Goal: Use online tool/utility: Utilize a website feature to perform a specific function

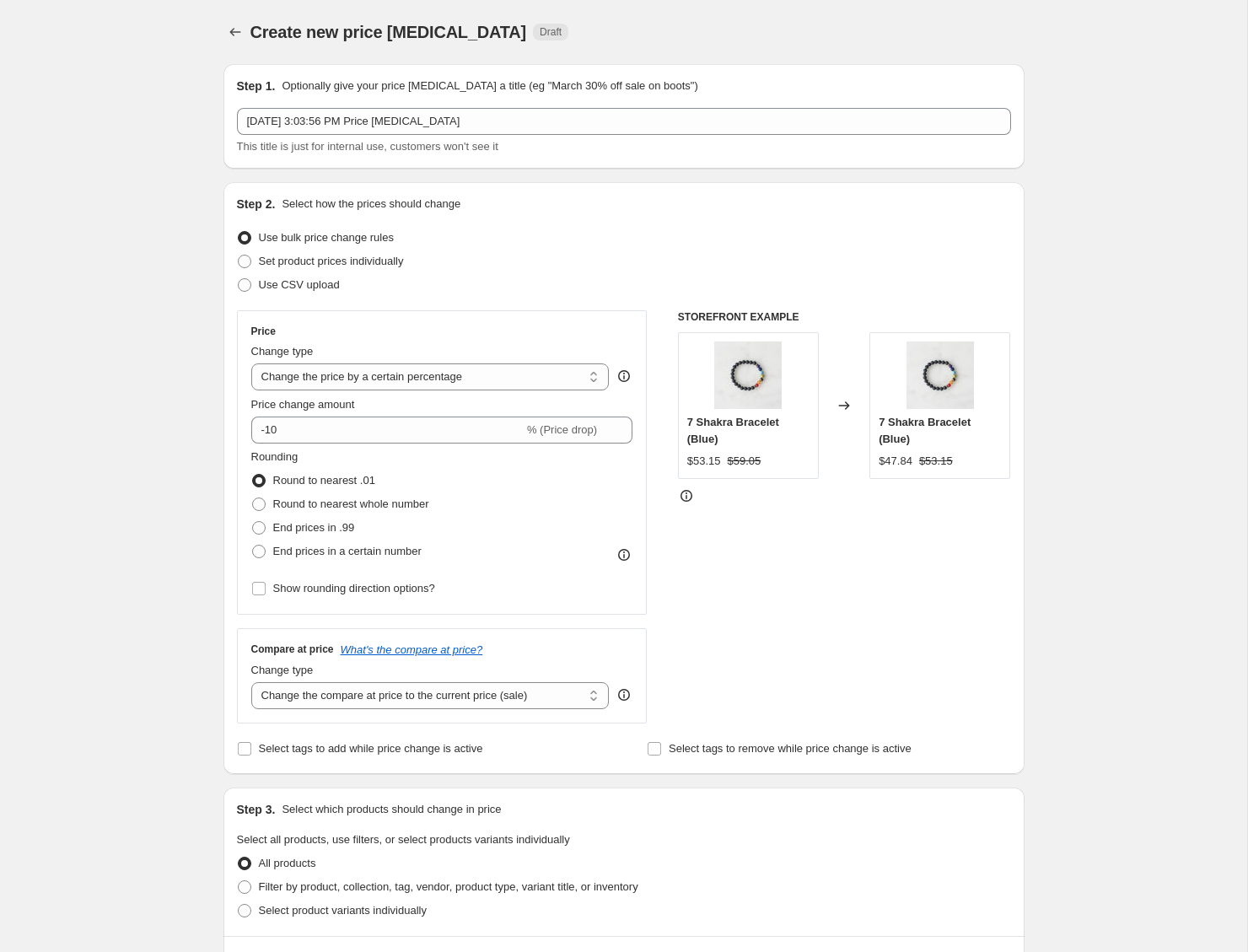
select select "percentage"
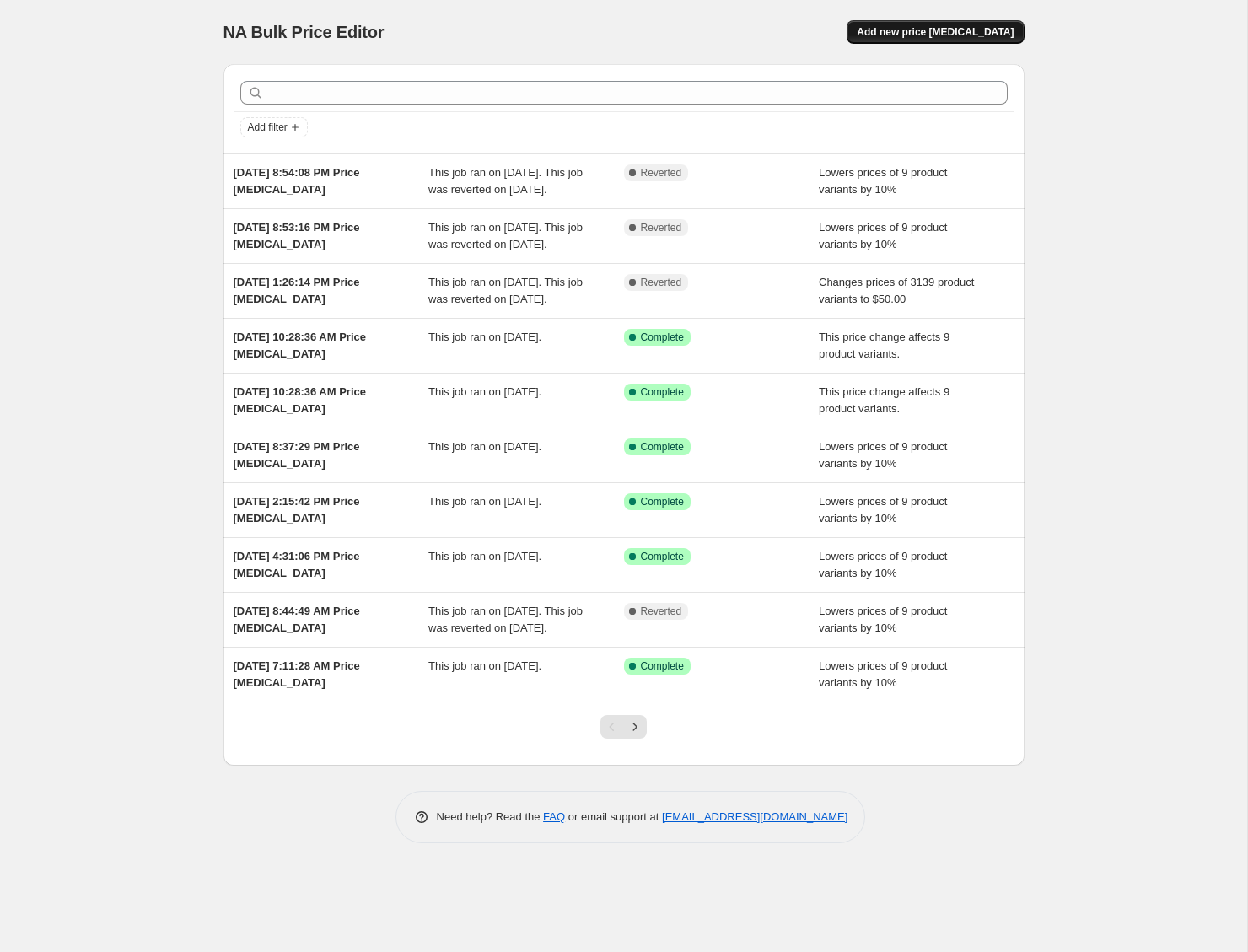
click at [909, 33] on span "Add new price [MEDICAL_DATA]" at bounding box center [934, 31] width 156 height 13
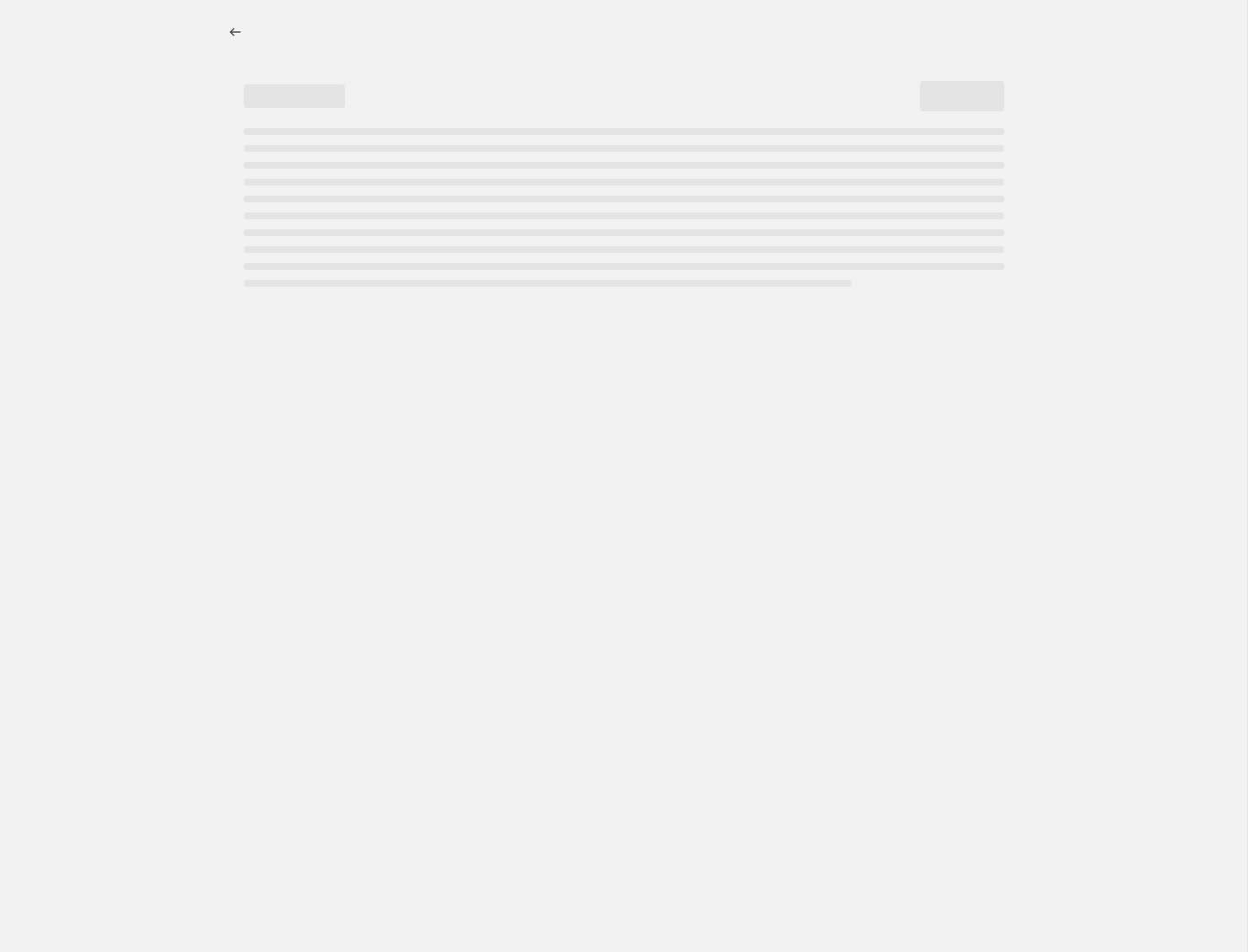
select select "percentage"
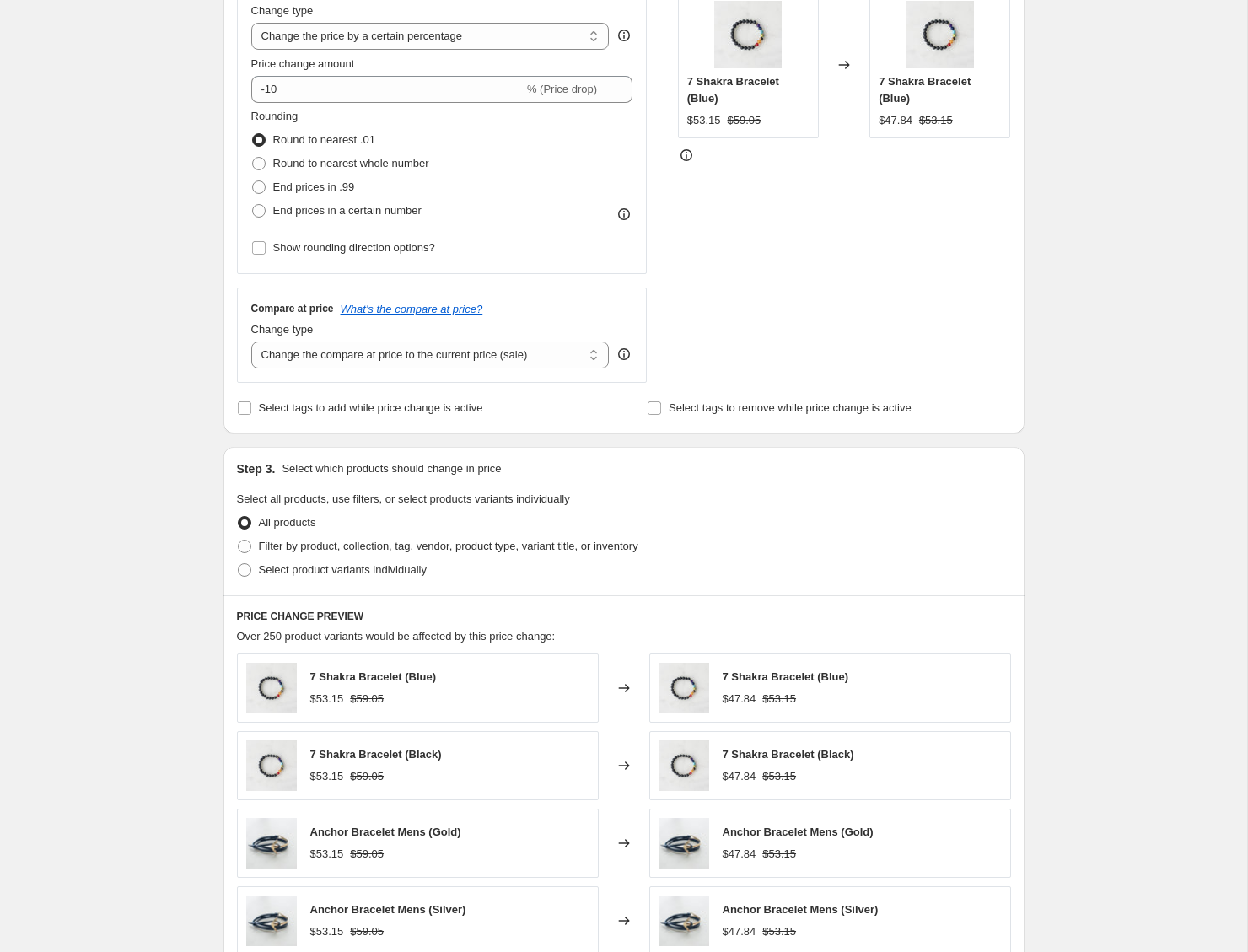
scroll to position [569, 0]
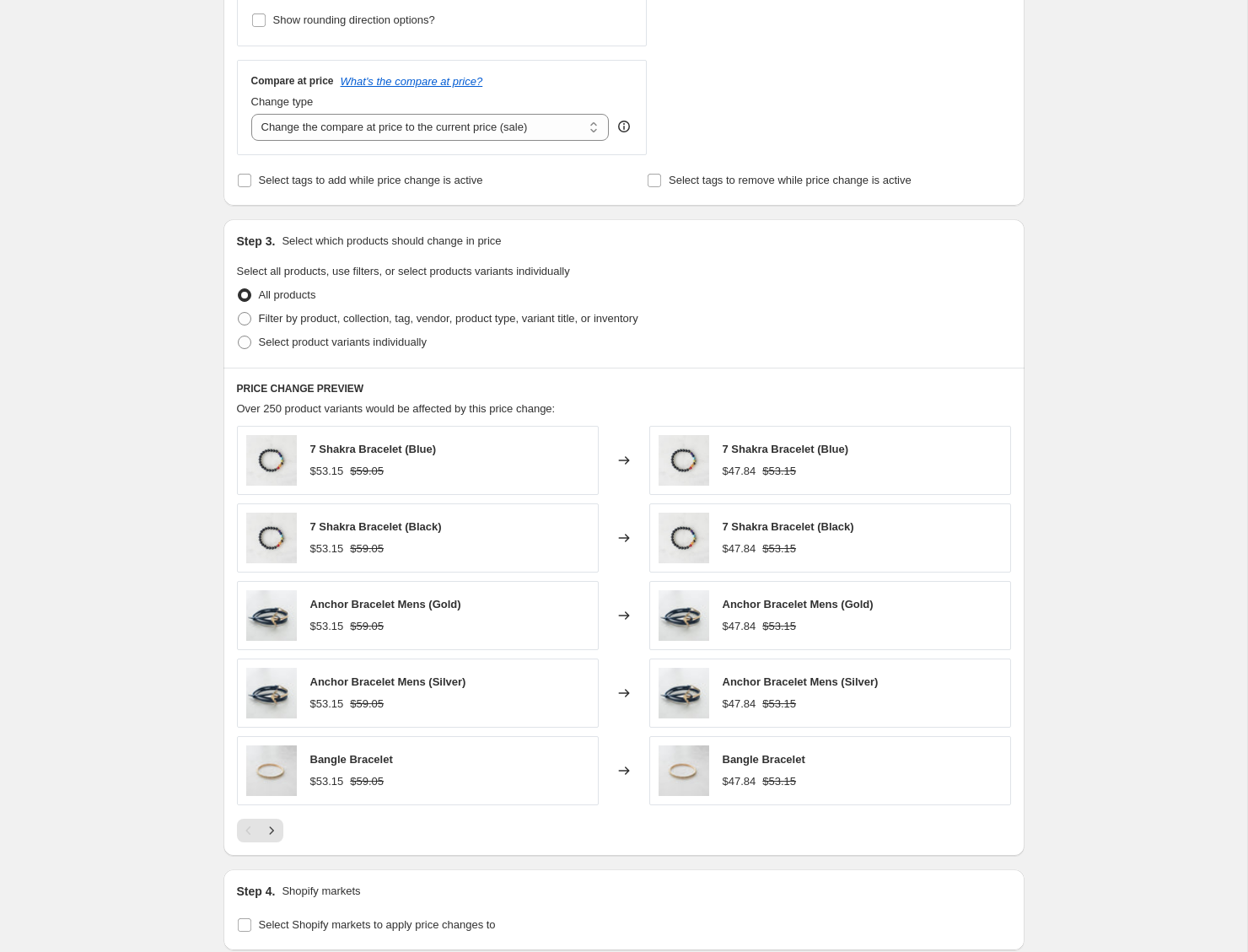
click at [125, 451] on div "Create new price change job. This page is ready Create new price change job Dra…" at bounding box center [623, 321] width 1247 height 1780
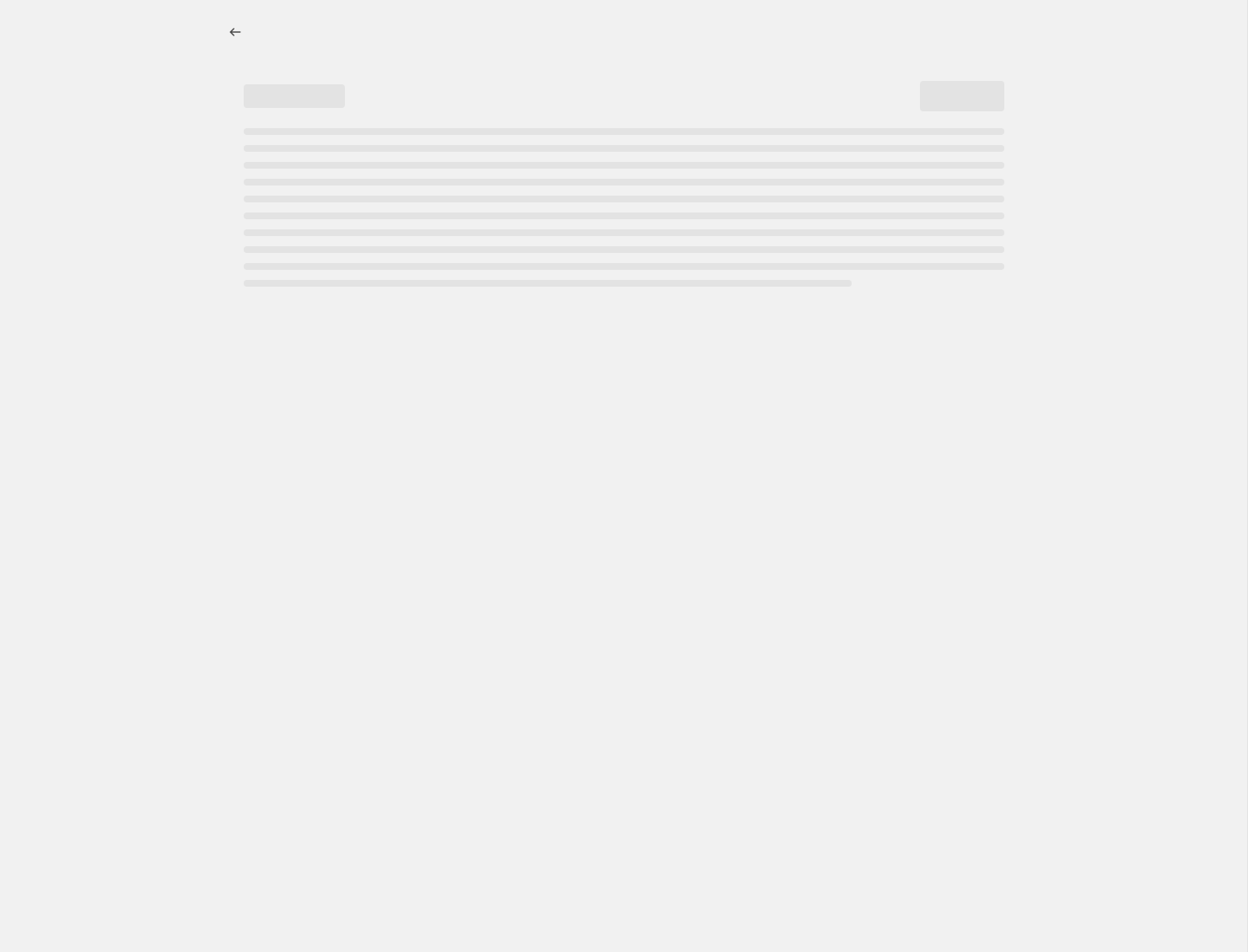
select select "percentage"
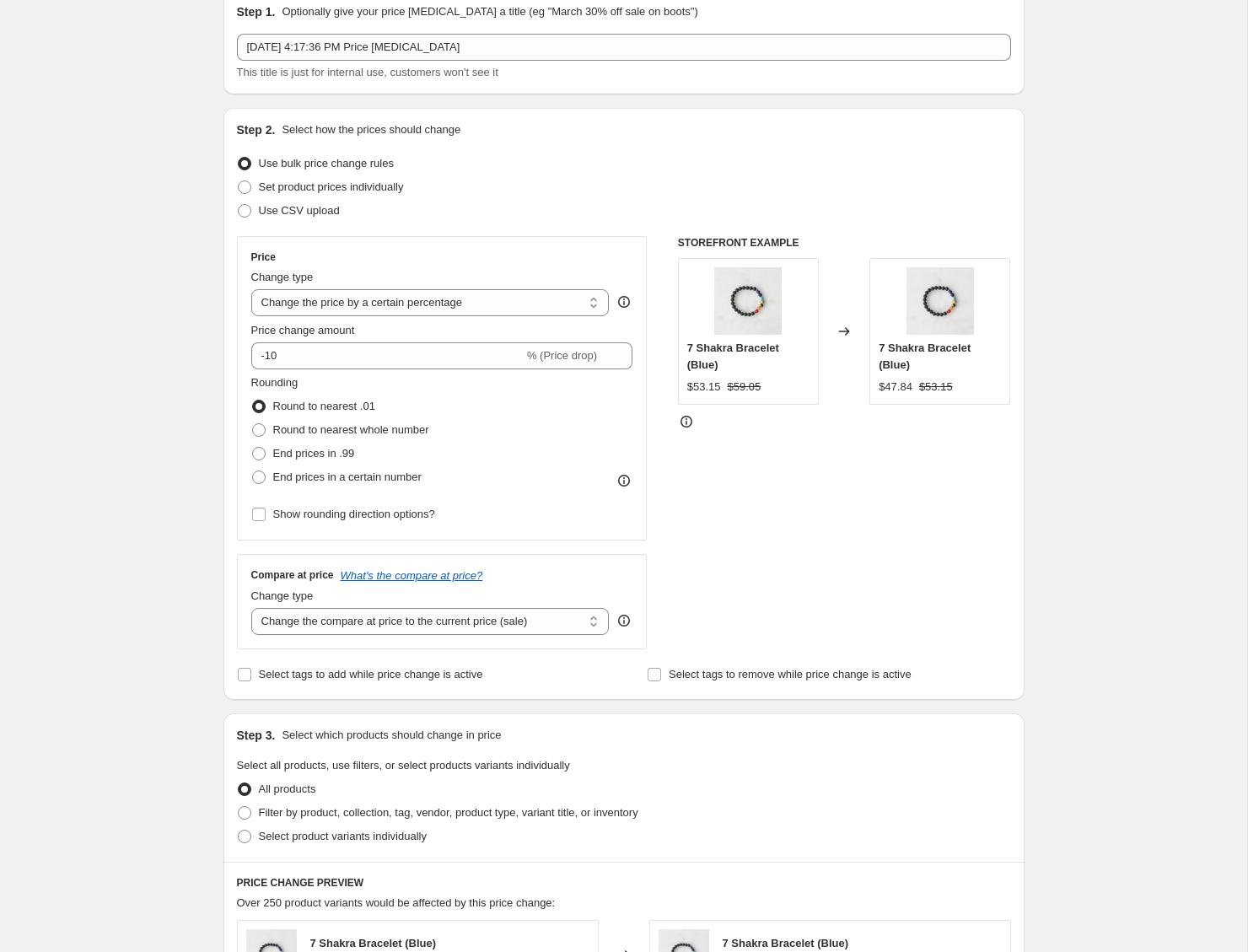
scroll to position [828, 0]
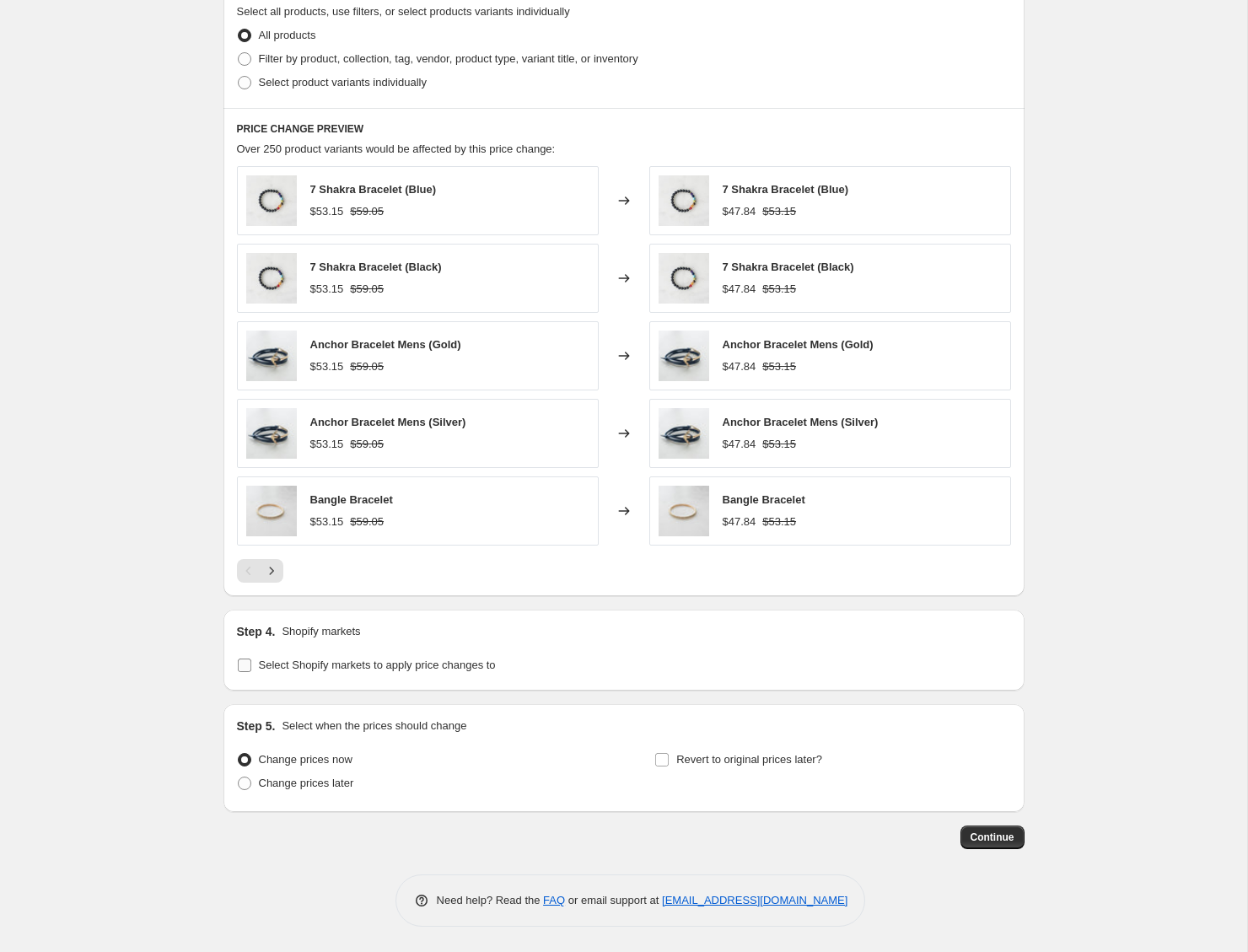
click at [403, 657] on span "Select Shopify markets to apply price changes to" at bounding box center [377, 665] width 237 height 17
click at [251, 659] on input "Select Shopify markets to apply price changes to" at bounding box center [244, 665] width 13 height 13
checkbox input "true"
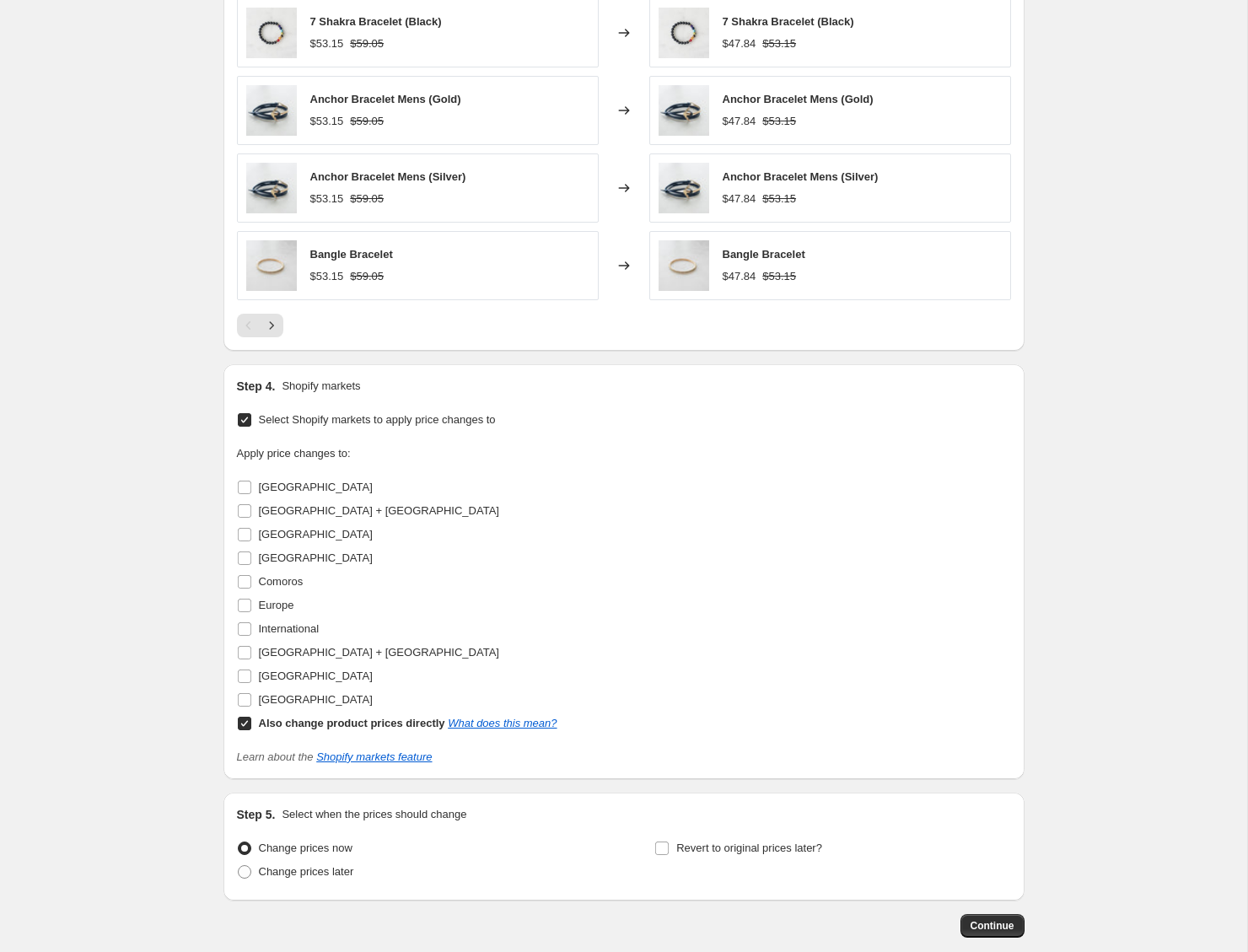
scroll to position [1162, 0]
